Goal: Check status

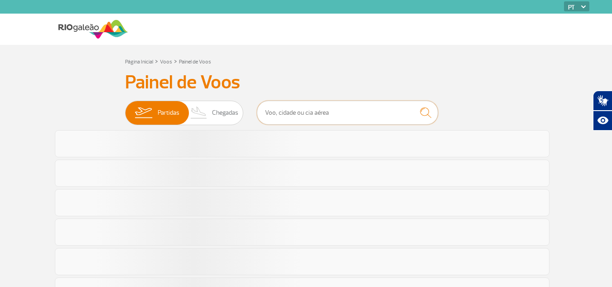
click at [297, 108] on input "text" at bounding box center [347, 113] width 181 height 24
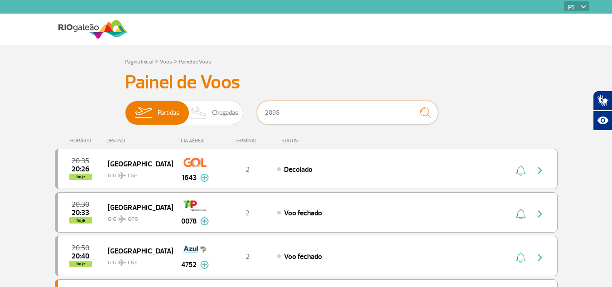
type input "2098"
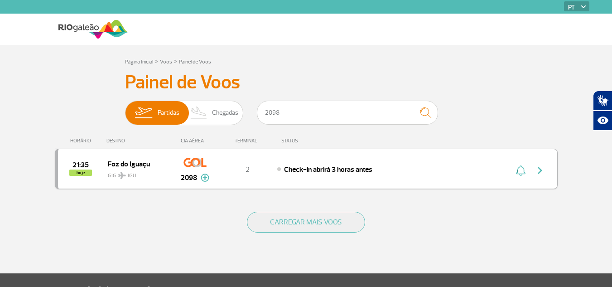
click at [321, 168] on span "Check-in abrirá 3 horas antes" at bounding box center [328, 169] width 88 height 9
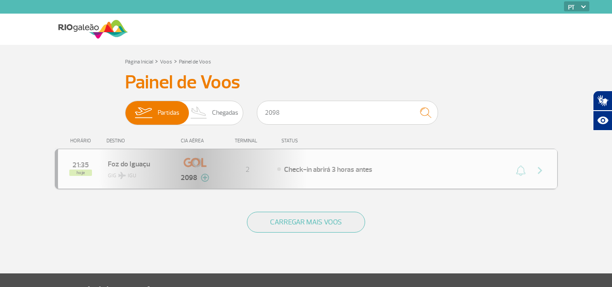
click at [358, 174] on div "21:35 hoje [GEOGRAPHIC_DATA] GIG IGU 2098 2 Check-in abrirá 3 horas antes Parce…" at bounding box center [306, 169] width 503 height 40
click at [352, 173] on div "21:35 hoje [GEOGRAPHIC_DATA] GIG IGU 2098 2 Check-in abrirá 3 horas antes Parce…" at bounding box center [306, 169] width 503 height 40
click at [311, 179] on div "21:35 hoje [GEOGRAPHIC_DATA] GIG IGU 2098 2 Check-in abrirá 3 horas antes Parce…" at bounding box center [306, 169] width 503 height 40
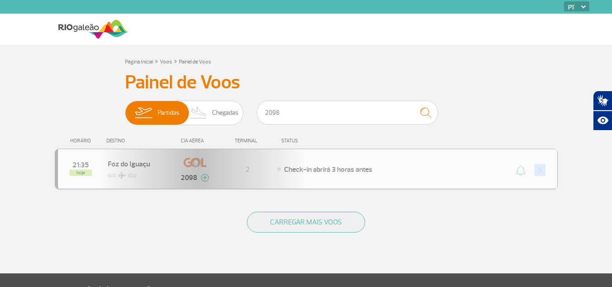
click at [310, 178] on div "21:35 hoje [GEOGRAPHIC_DATA] GIG IGU 2098 2 Check-in abrirá 3 horas antes Parce…" at bounding box center [306, 169] width 503 height 40
click at [306, 53] on section "Página Inicial > Voos > Painel de Voos Painel de Voos Partidas Chegadas 2098 21…" at bounding box center [306, 159] width 612 height 228
